Goal: Transaction & Acquisition: Book appointment/travel/reservation

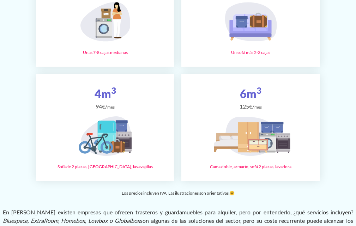
scroll to position [1270, 0]
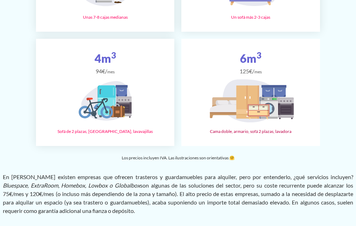
click at [234, 117] on icon at bounding box center [251, 100] width 56 height 43
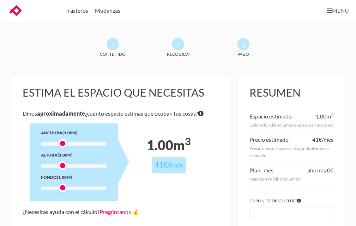
click at [332, 12] on link "MENU" at bounding box center [280, 10] width 138 height 21
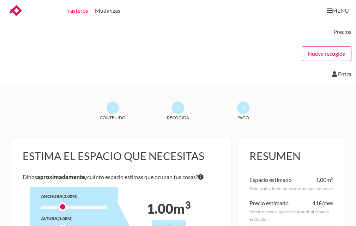
click at [86, 12] on link "Trasteros" at bounding box center [76, 10] width 23 height 21
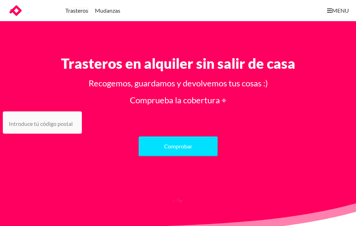
click at [50, 123] on input "number" at bounding box center [42, 122] width 79 height 22
type input "28807"
click at [139, 137] on button "Comprobar" at bounding box center [178, 147] width 79 height 20
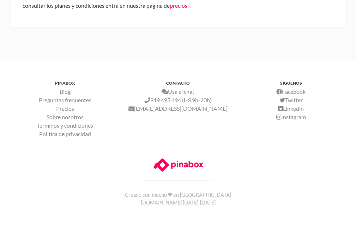
scroll to position [304, 0]
